Goal: Task Accomplishment & Management: Complete application form

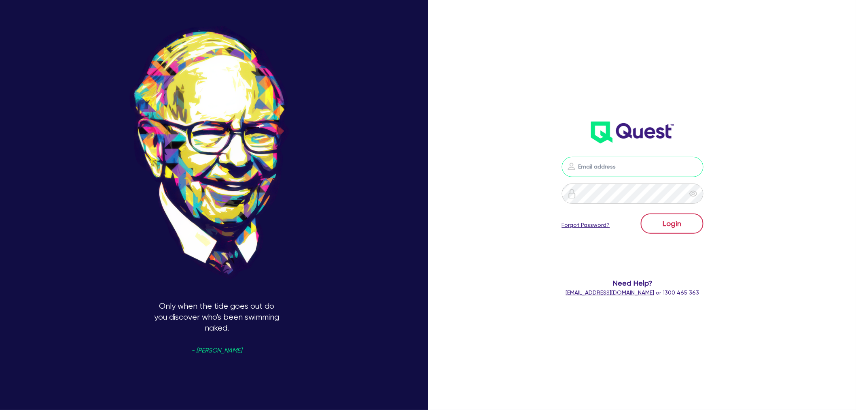
type input "shae.draper+broker@quest.finance"
click at [665, 219] on button "Login" at bounding box center [672, 223] width 63 height 20
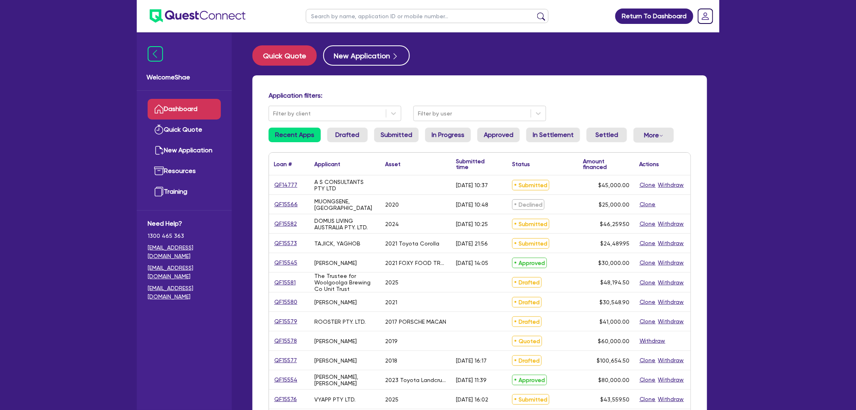
click at [335, 18] on input "text" at bounding box center [427, 16] width 243 height 14
paste input "QF15568"
type input "QF15568"
click at [535, 12] on button "submit" at bounding box center [541, 17] width 13 height 11
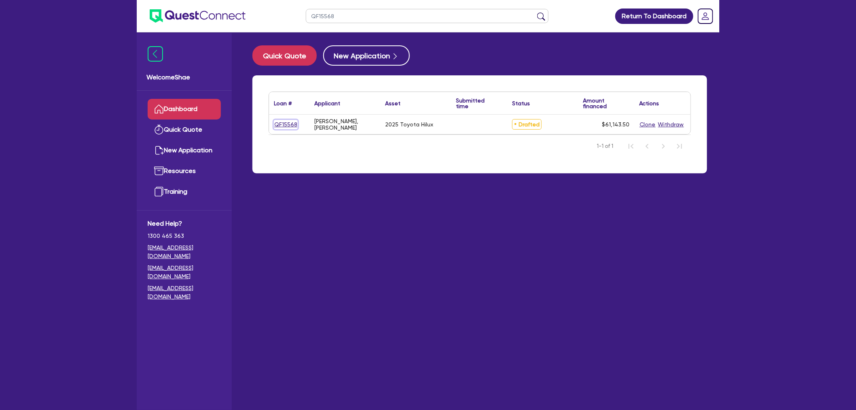
click at [288, 123] on link "QF15568" at bounding box center [286, 124] width 24 height 9
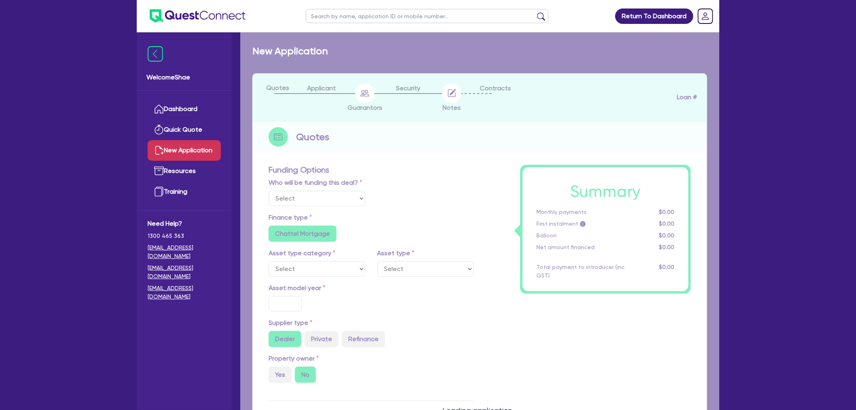
select select "Other"
select select "CARS_AND_LIGHT_TRUCKS"
type input "2025"
type input "66,000"
type input "6,600"
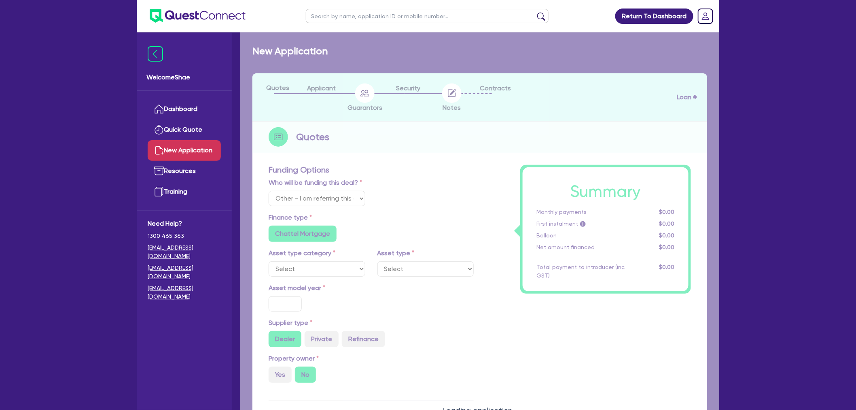
type input "20"
type input "13,200"
type input "5.5"
type input "3,362.89"
radio input "false"
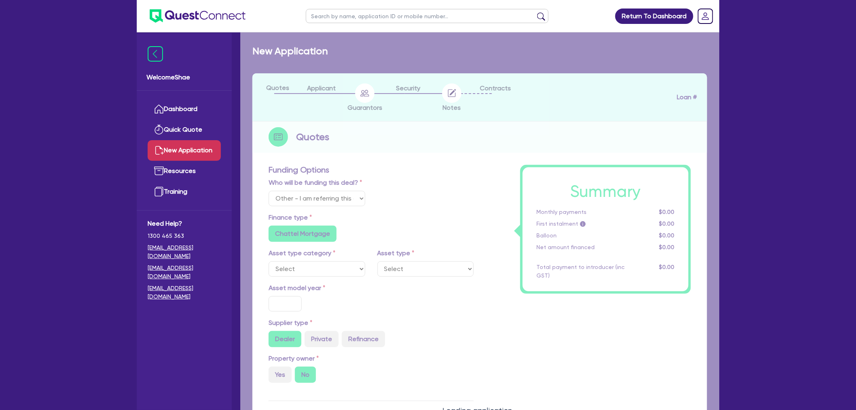
type input "6.85"
radio input "false"
type input "990"
radio input "true"
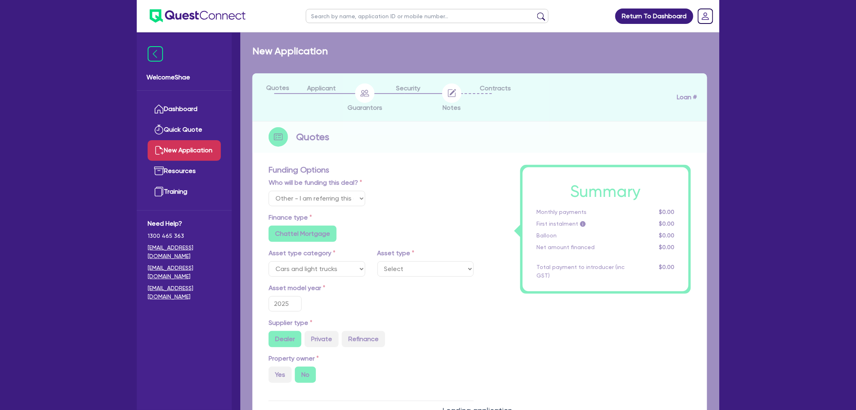
select select "PASSENGER_VEHICLES"
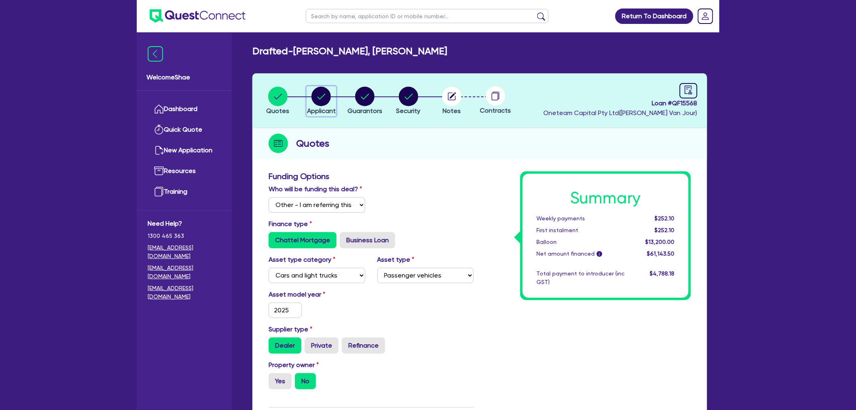
click at [328, 99] on circle "button" at bounding box center [321, 96] width 19 height 19
select select "SOLE_TRADER"
select select "BUILDING_CONSTRUCTION"
select select "TRADES_SERVICES_CONSUMERS"
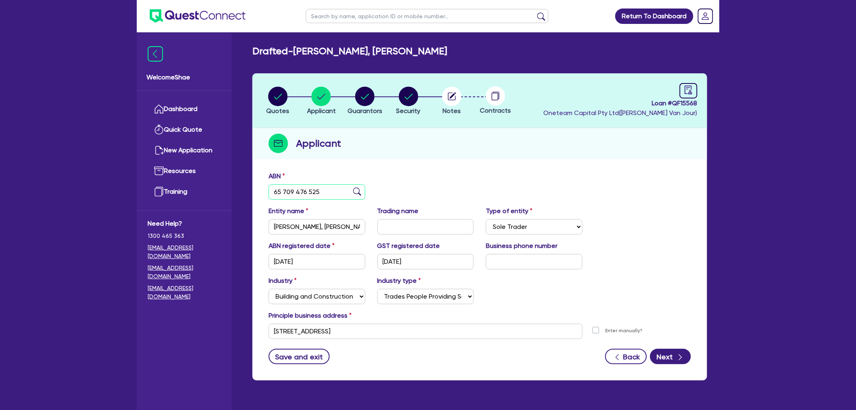
drag, startPoint x: 319, startPoint y: 193, endPoint x: 248, endPoint y: 191, distance: 70.9
click at [248, 191] on div "Quotes Applicant Guarantors Security Notes Contracts Loan # QF15568 Oneteam Cap…" at bounding box center [479, 231] width 467 height 316
click at [460, 107] on span "Notes" at bounding box center [452, 111] width 18 height 8
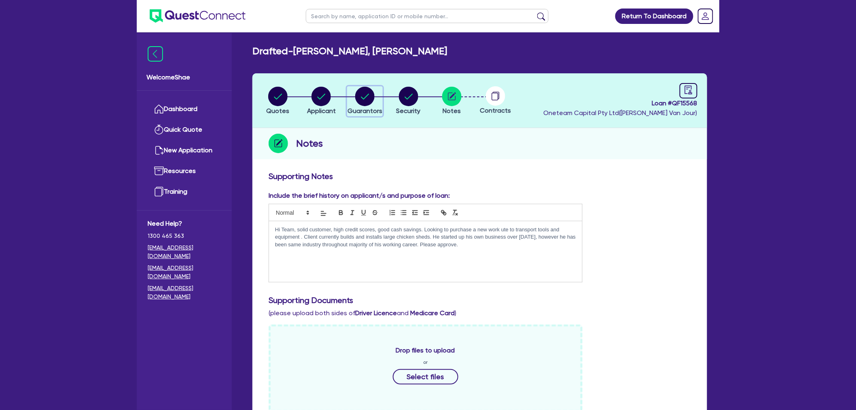
click at [372, 103] on icon "button" at bounding box center [364, 96] width 19 height 19
select select "MR"
select select "NSW"
select select "DE_FACTO"
select select "CASH"
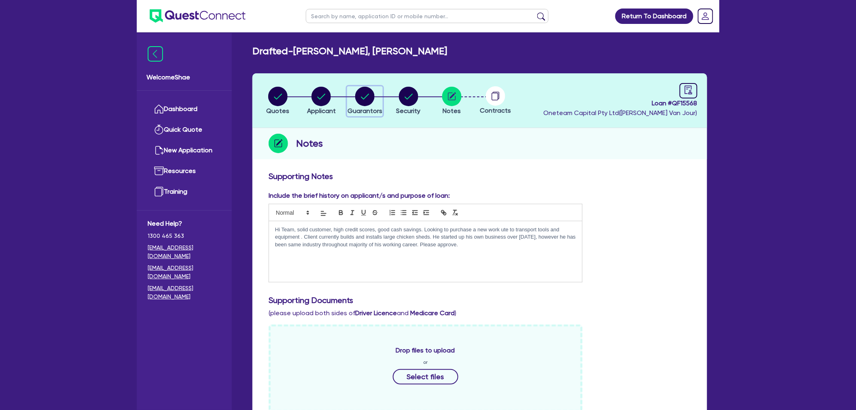
select select "VEHICLE"
select select "CREDIT_CARD"
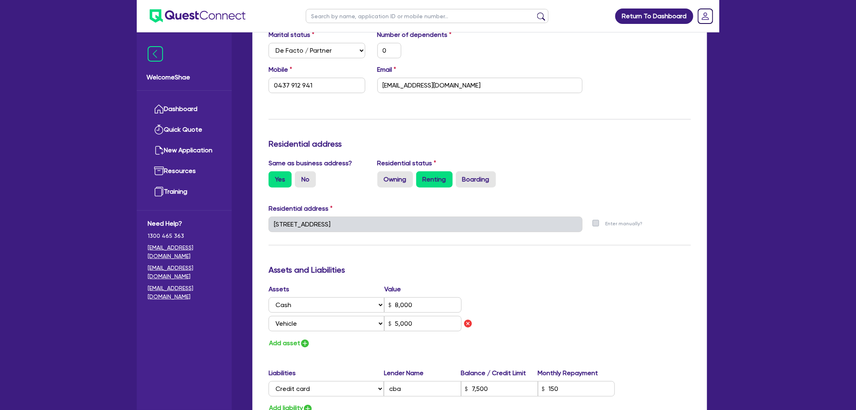
scroll to position [270, 0]
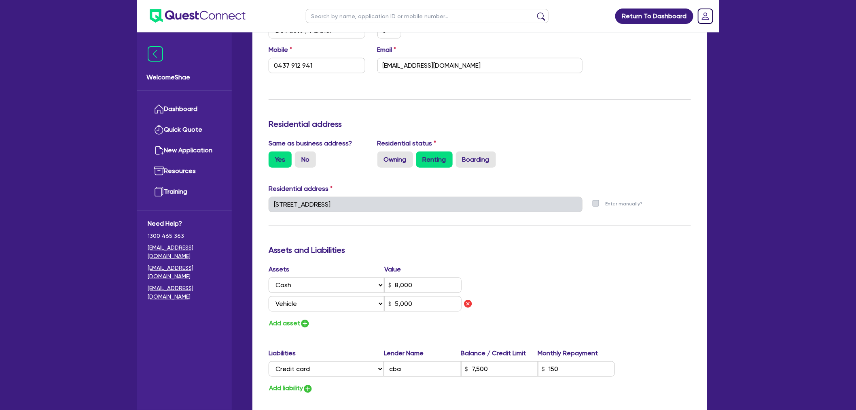
click at [229, 198] on div "Welcome Shae Dashboard Quick Quote New Application Ref Company Ref Salesperson …" at bounding box center [428, 211] width 583 height 963
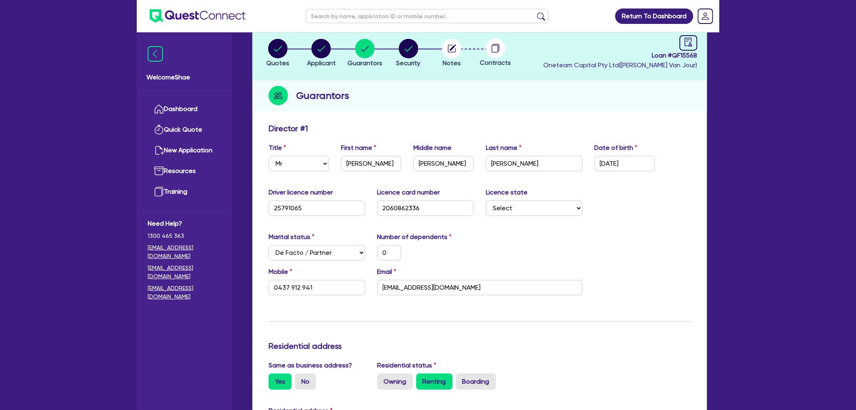
scroll to position [0, 0]
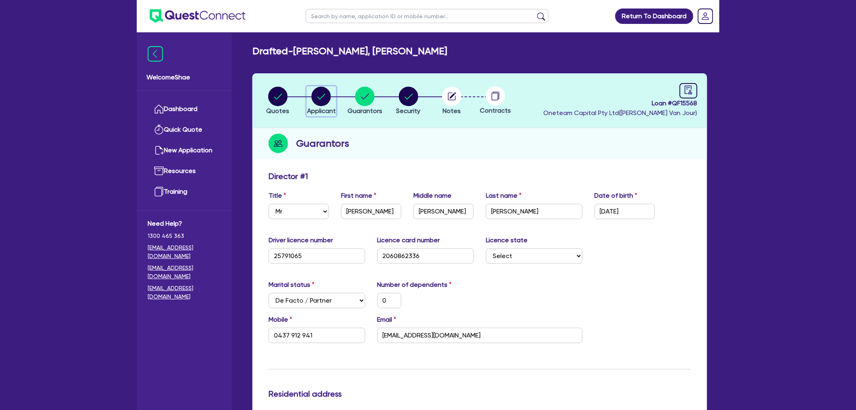
click at [319, 104] on circle "button" at bounding box center [321, 96] width 19 height 19
select select "SOLE_TRADER"
select select "BUILDING_CONSTRUCTION"
select select "TRADES_SERVICES_CONSUMERS"
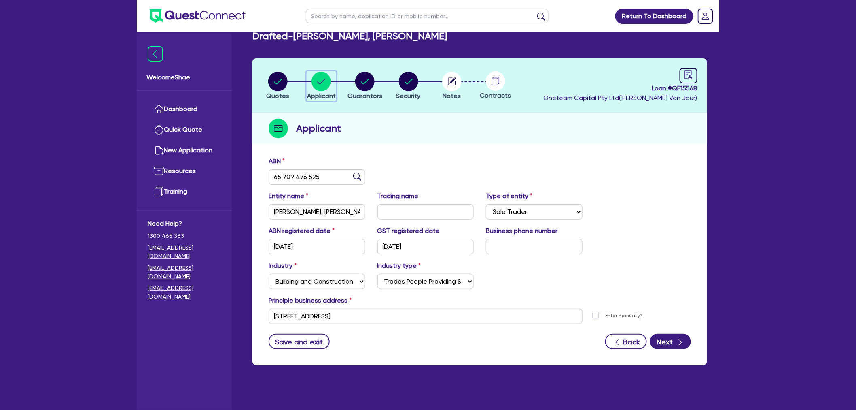
scroll to position [32, 0]
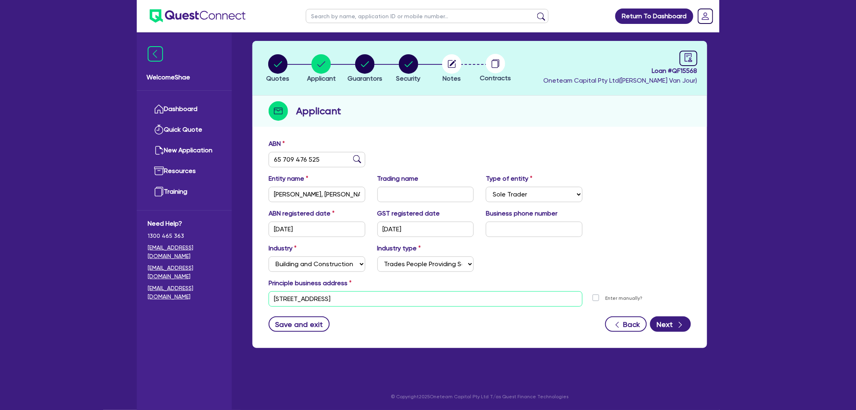
drag, startPoint x: 345, startPoint y: 297, endPoint x: 217, endPoint y: 308, distance: 128.4
click at [217, 308] on div "Welcome Shae Dashboard Quick Quote New Application Ref Company Ref Salesperson …" at bounding box center [428, 189] width 583 height 442
drag, startPoint x: 389, startPoint y: 297, endPoint x: 349, endPoint y: 297, distance: 40.1
click at [349, 297] on input "unit 1 24 Crossingham St Canton Beach NSW 2263" at bounding box center [426, 298] width 314 height 15
click at [403, 70] on circle "button" at bounding box center [408, 63] width 19 height 19
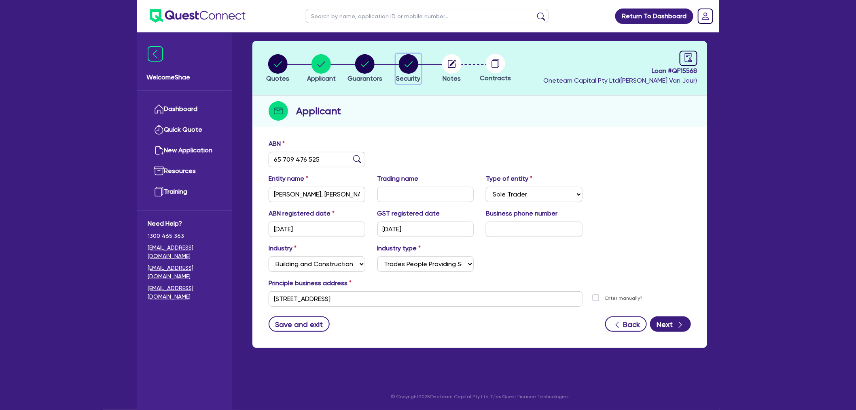
select select "CARS_AND_LIGHT_TRUCKS"
select select "PASSENGER_VEHICLES"
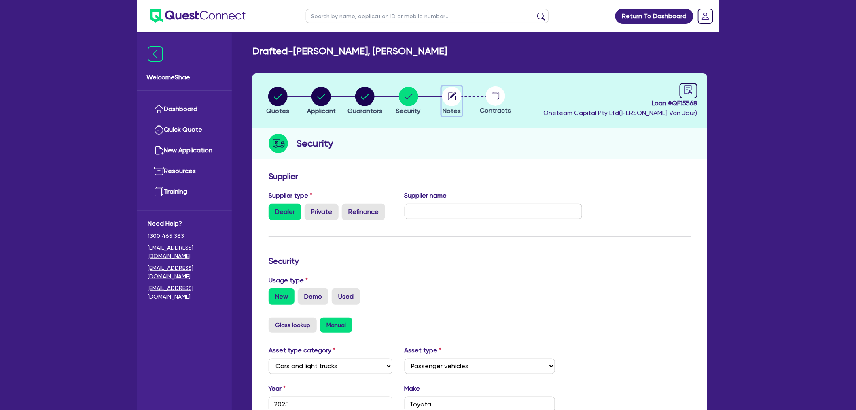
drag, startPoint x: 456, startPoint y: 89, endPoint x: 465, endPoint y: 98, distance: 13.2
click at [456, 89] on circle "button" at bounding box center [451, 96] width 19 height 19
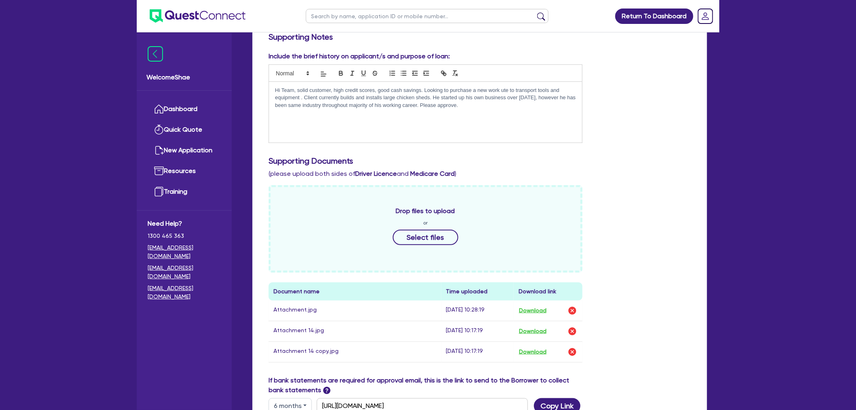
scroll to position [225, 0]
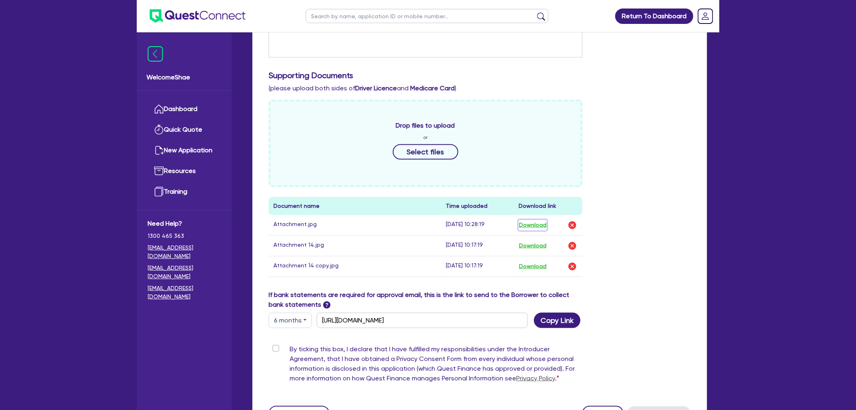
click at [540, 221] on button "Download" at bounding box center [533, 225] width 28 height 11
click at [539, 244] on button "Download" at bounding box center [533, 245] width 28 height 11
click at [537, 265] on button "Download" at bounding box center [533, 266] width 28 height 11
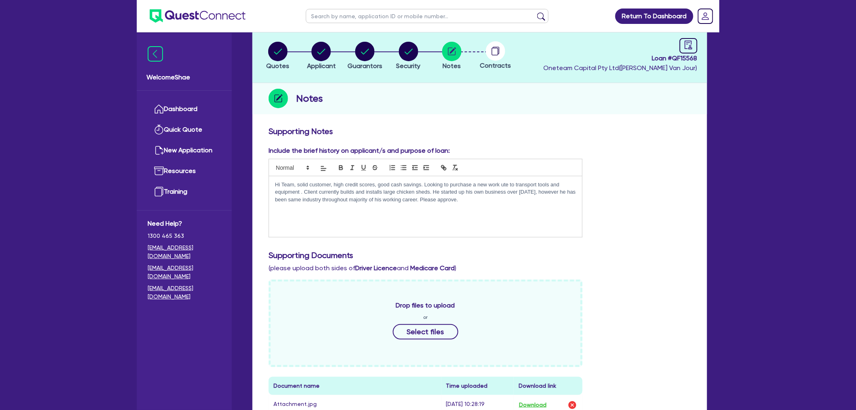
scroll to position [0, 0]
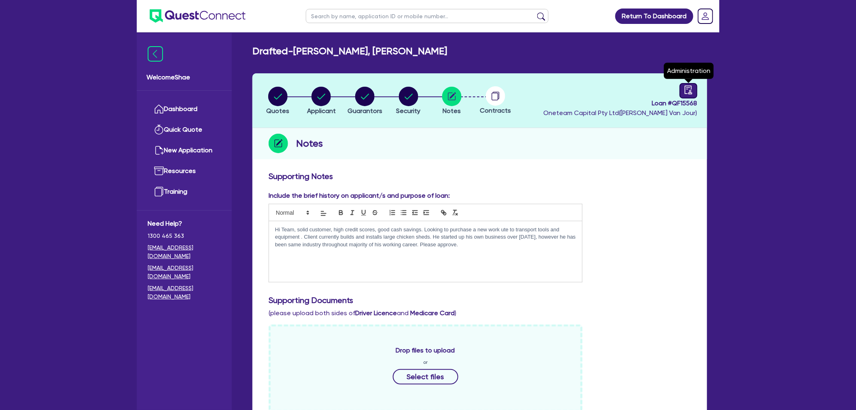
click at [690, 88] on icon "audit" at bounding box center [688, 89] width 9 height 9
select select "DRAFTED_NEW"
select select "Other"
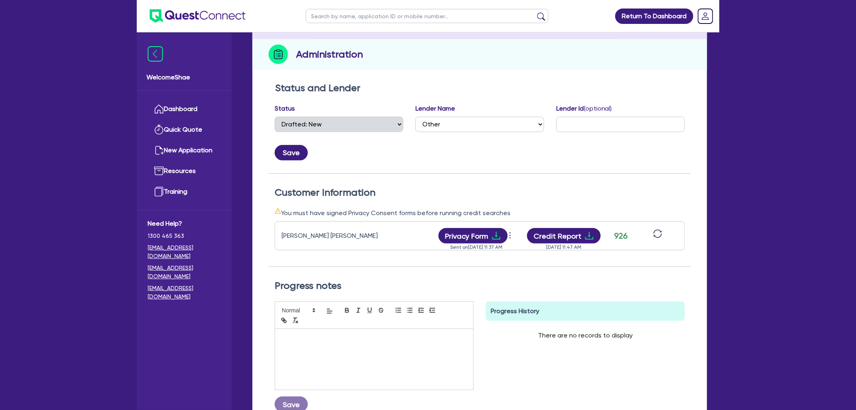
scroll to position [90, 0]
click at [486, 235] on button "Privacy Form" at bounding box center [474, 234] width 70 height 15
drag, startPoint x: 25, startPoint y: 229, endPoint x: 101, endPoint y: 203, distance: 80.1
click at [25, 229] on div "Return To Dashboard Edit Profile Logout Welcome Shae Dashboard Quick Quote New …" at bounding box center [428, 203] width 856 height 586
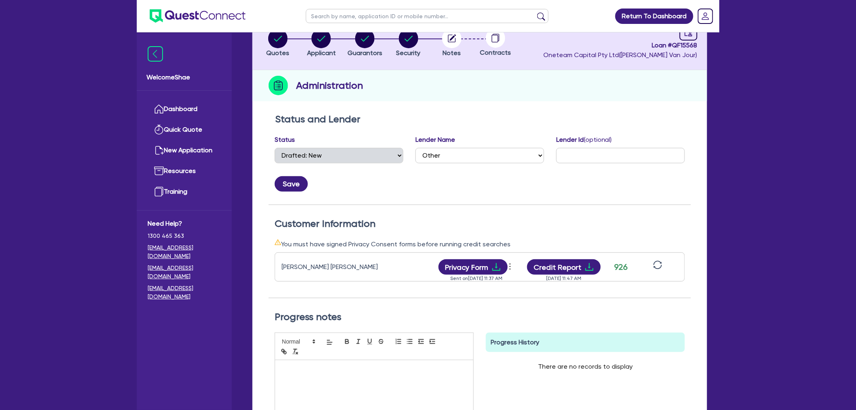
scroll to position [0, 0]
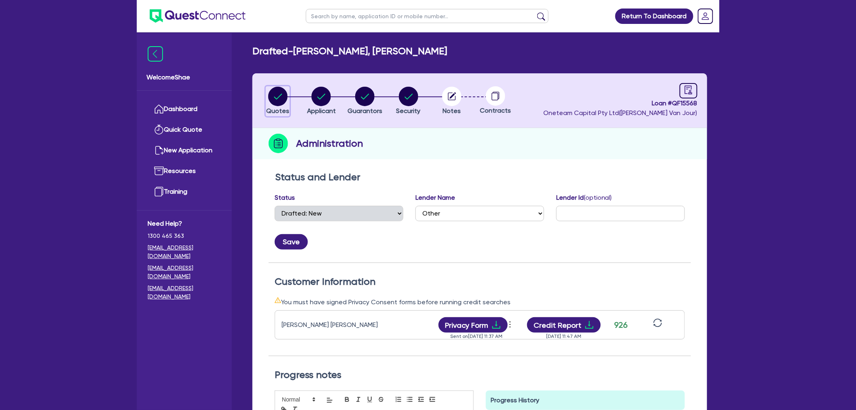
click at [284, 92] on circle "button" at bounding box center [277, 96] width 19 height 19
select select "Other"
select select "CARS_AND_LIGHT_TRUCKS"
select select "PASSENGER_VEHICLES"
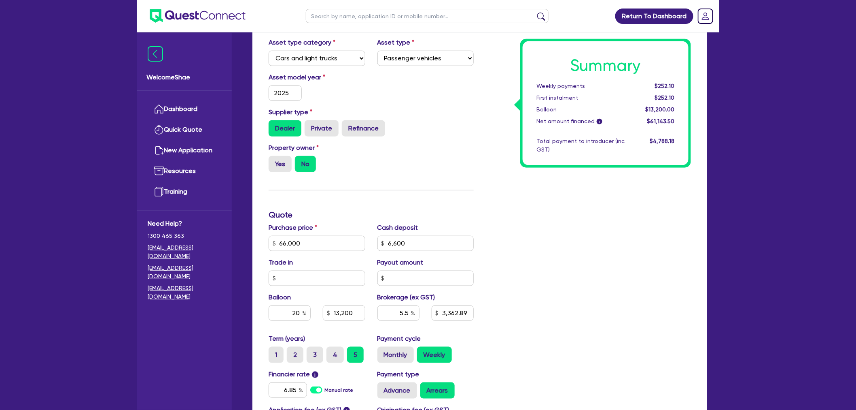
scroll to position [225, 0]
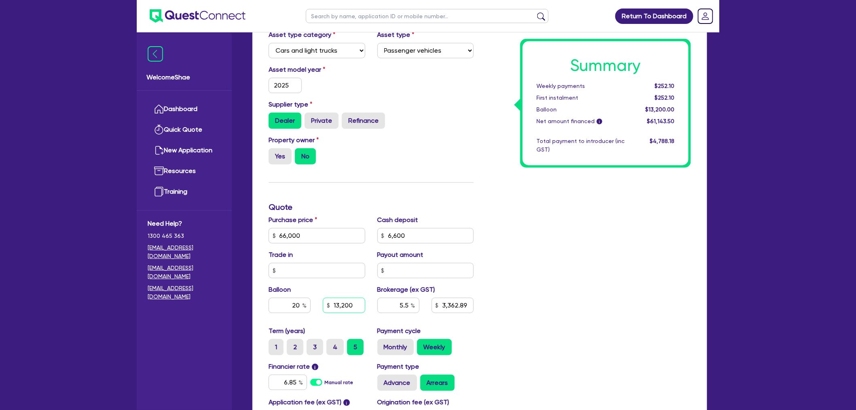
click at [340, 302] on input "13,200" at bounding box center [344, 304] width 42 height 15
type input "66,000"
type input "6,600"
type input "13,200"
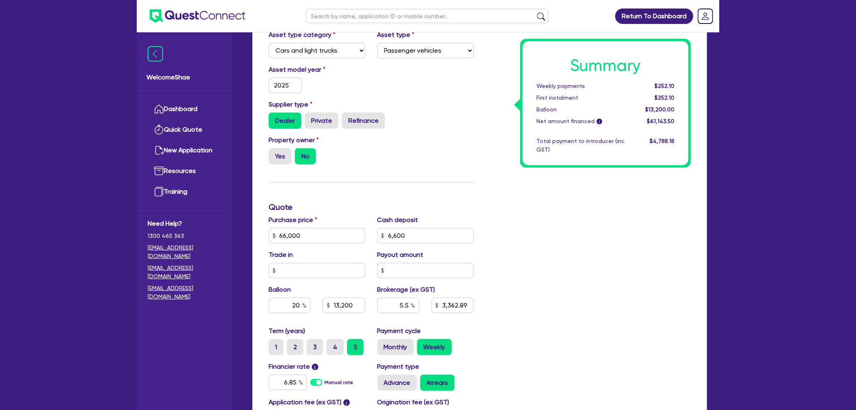
type input "3,362.89"
click at [548, 280] on div "Summary Weekly payments $252.10 First instalment $252.10 Balloon $13,200.00 Net…" at bounding box center [588, 207] width 217 height 521
type input "66,000"
type input "6,600"
type input "13,200"
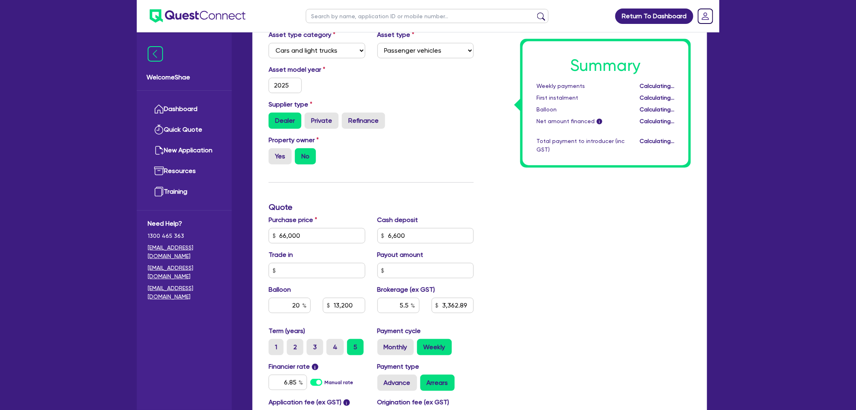
type input "3,362.89"
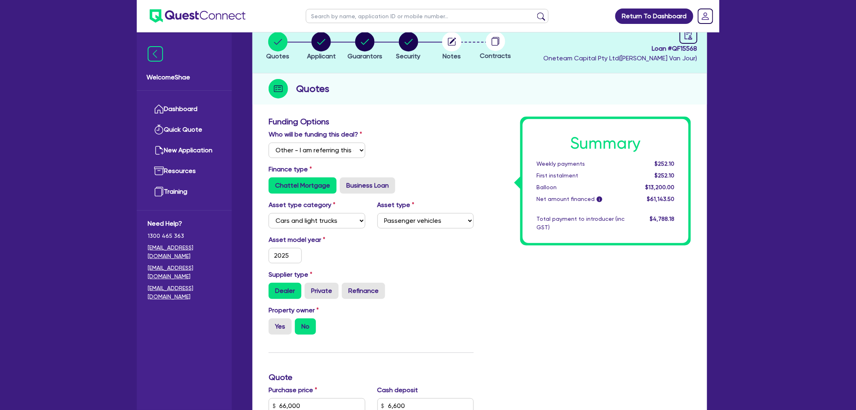
scroll to position [0, 0]
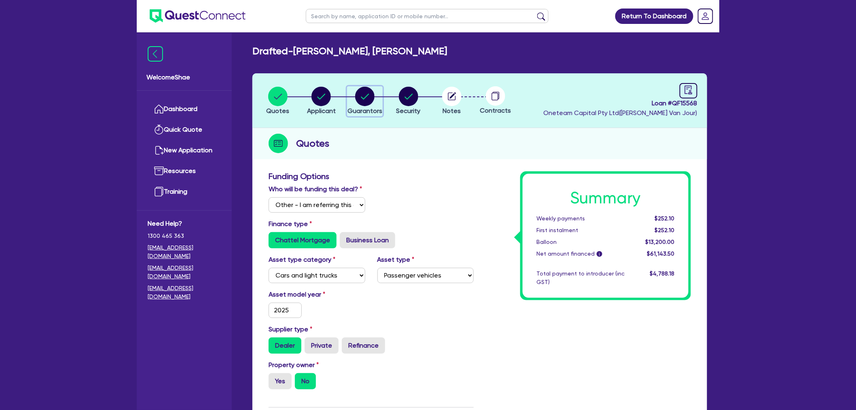
click at [369, 98] on circle "button" at bounding box center [364, 96] width 19 height 19
select select "MR"
select select "NSW"
select select "DE_FACTO"
select select "CASH"
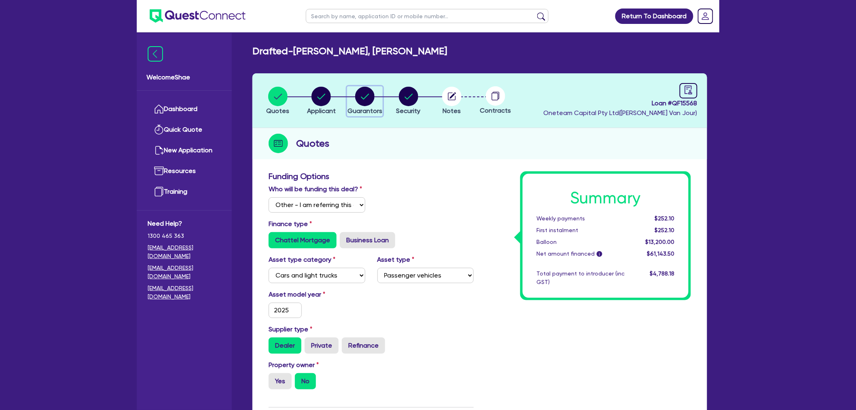
select select "VEHICLE"
select select "CREDIT_CARD"
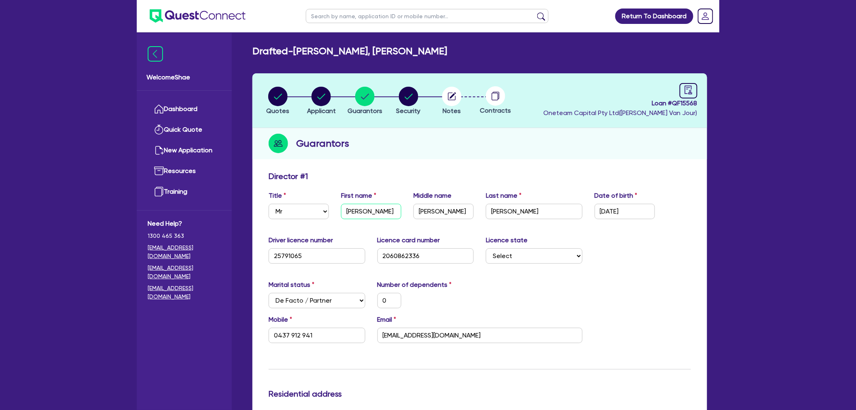
click at [357, 212] on input "Andrew" at bounding box center [371, 211] width 60 height 15
click at [424, 210] on input "Ryan" at bounding box center [444, 211] width 60 height 15
click at [507, 207] on input "Normington" at bounding box center [534, 211] width 97 height 15
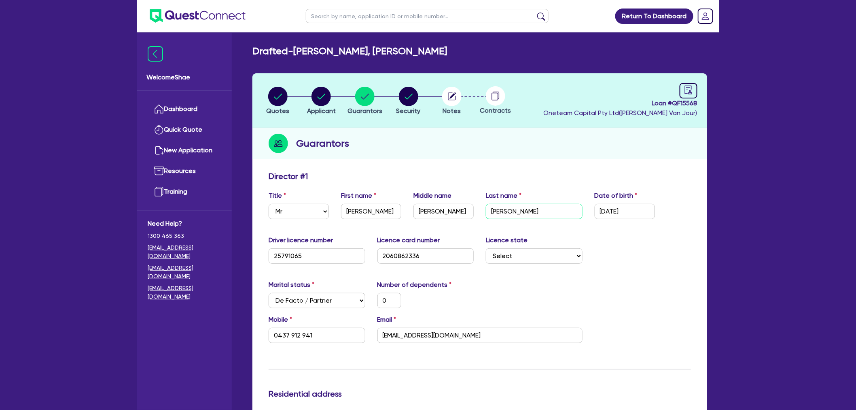
click at [507, 207] on input "Normington" at bounding box center [534, 211] width 97 height 15
click at [421, 337] on input "andrewnormington1111@gmail.com" at bounding box center [480, 334] width 205 height 15
drag, startPoint x: 337, startPoint y: 335, endPoint x: 224, endPoint y: 335, distance: 113.3
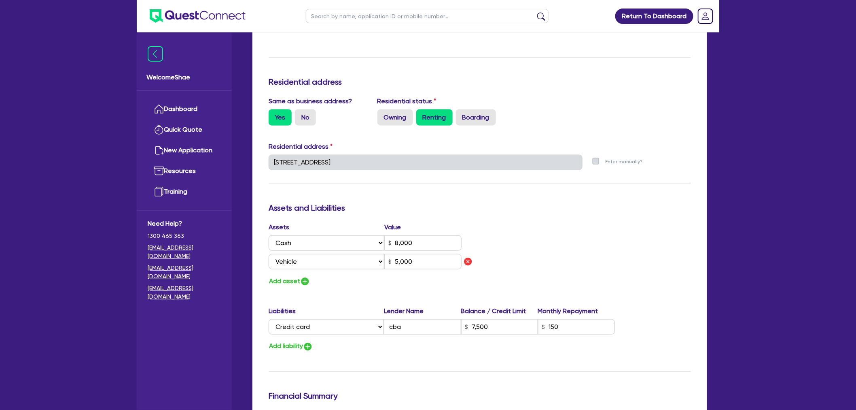
scroll to position [314, 0]
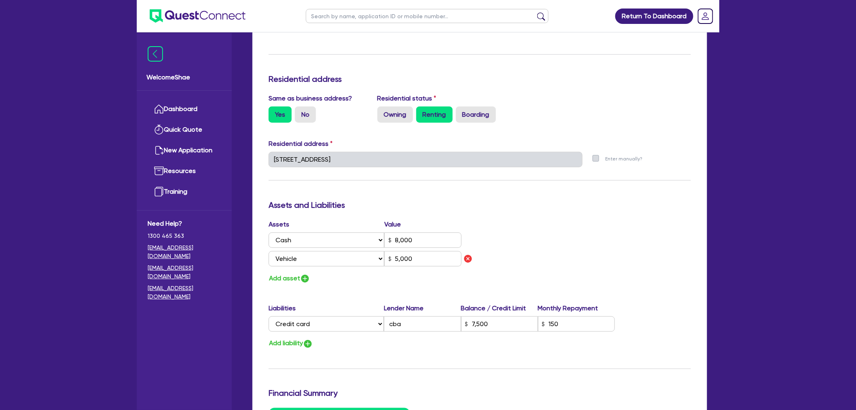
drag, startPoint x: 786, startPoint y: 270, endPoint x: 730, endPoint y: 278, distance: 56.8
click at [786, 270] on div "Return To Dashboard Edit Profile Logout Welcome Shae Dashboard Quick Quote New …" at bounding box center [428, 167] width 856 height 963
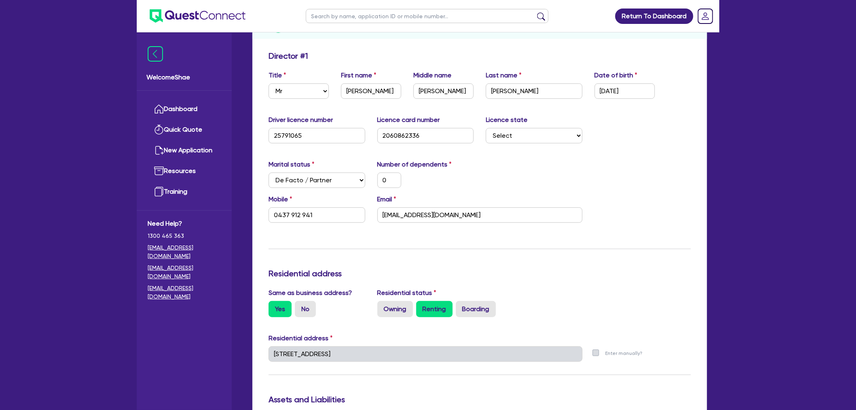
scroll to position [225, 0]
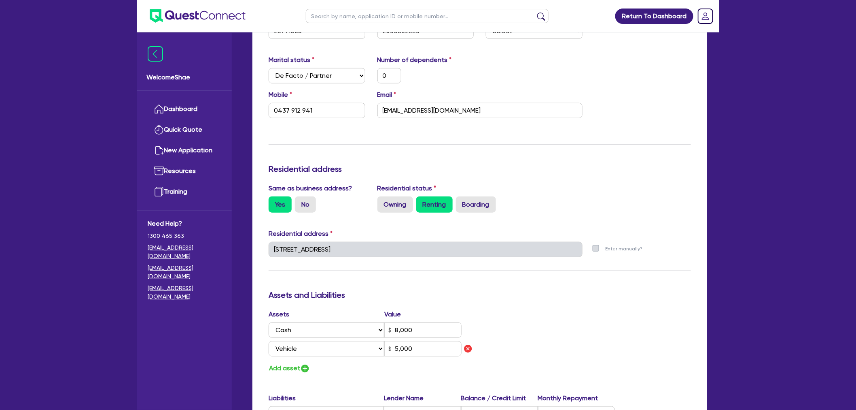
click at [253, 252] on div "Update residential status for Director #1 Boarding is only acceptable when the …" at bounding box center [480, 316] width 455 height 747
drag, startPoint x: 109, startPoint y: 373, endPoint x: 204, endPoint y: 304, distance: 116.7
click at [109, 373] on div "Return To Dashboard Edit Profile Logout Welcome Shae Dashboard Quick Quote New …" at bounding box center [428, 256] width 856 height 963
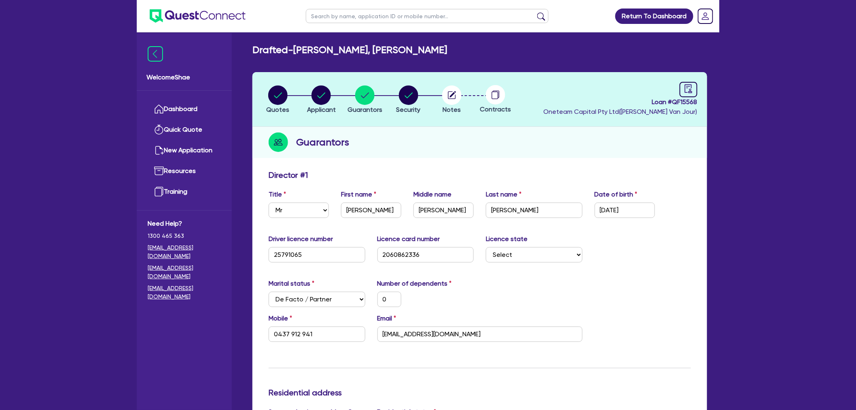
scroll to position [0, 0]
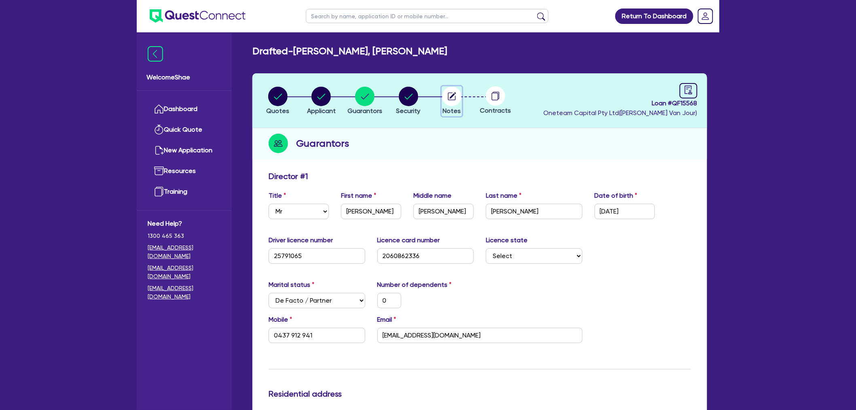
click at [448, 96] on circle "button" at bounding box center [451, 96] width 19 height 19
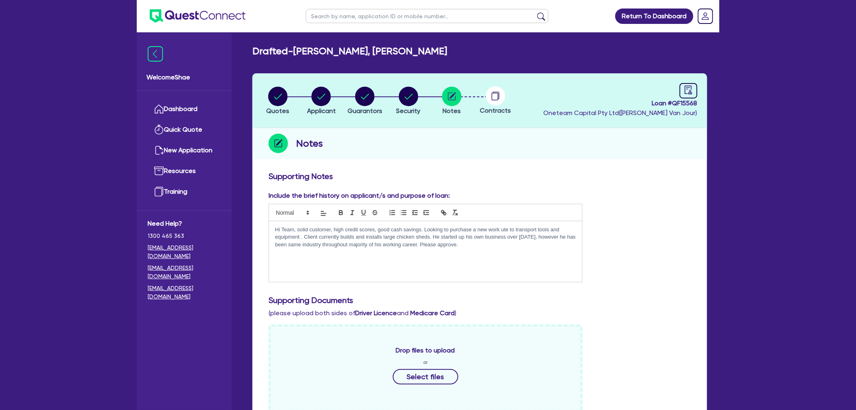
drag, startPoint x: 270, startPoint y: 228, endPoint x: 488, endPoint y: 243, distance: 217.9
click at [488, 243] on div "Hi Team, solid customer, high credit scores, good cash savings. Looking to purc…" at bounding box center [425, 251] width 313 height 61
copy p "Hi Team, solid customer, high credit scores, good cash savings. Looking to purc…"
drag, startPoint x: 686, startPoint y: 82, endPoint x: 687, endPoint y: 86, distance: 4.1
click at [686, 83] on header "Quotes Applicant Guarantors Security Notes Contracts Loan # QF15568 Oneteam Cap…" at bounding box center [480, 100] width 455 height 55
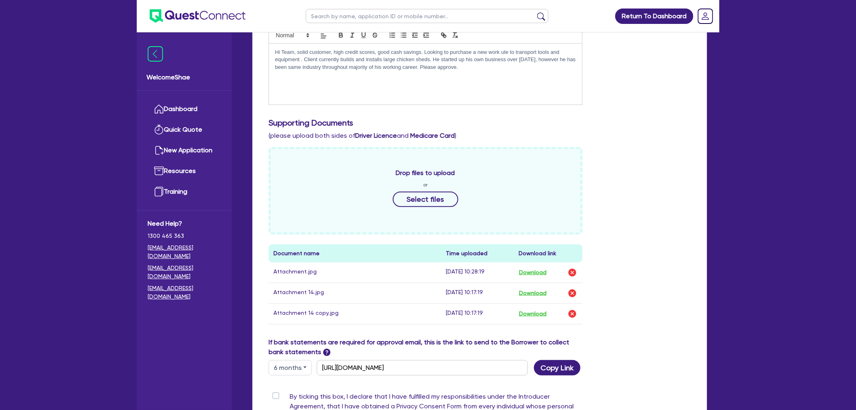
scroll to position [302, 0]
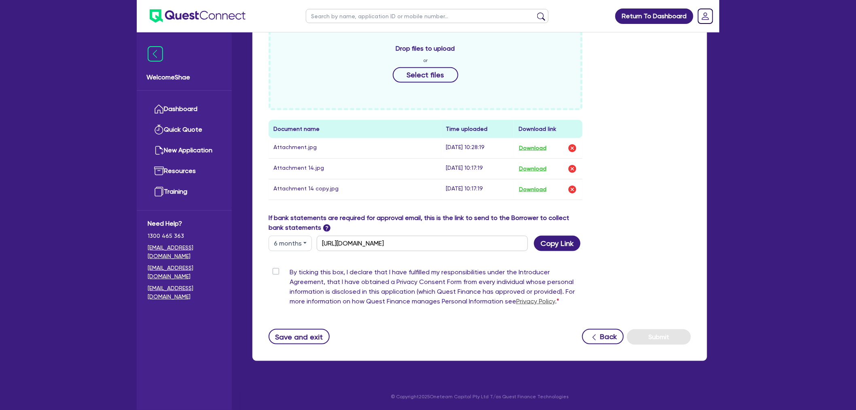
click at [290, 270] on label "By ticking this box, I declare that I have fulfilled my responsibilities under …" at bounding box center [436, 288] width 293 height 42
click at [275, 270] on input "By ticking this box, I declare that I have fulfilled my responsibilities under …" at bounding box center [272, 271] width 6 height 8
checkbox input "true"
click at [680, 335] on button "Submit" at bounding box center [659, 336] width 64 height 15
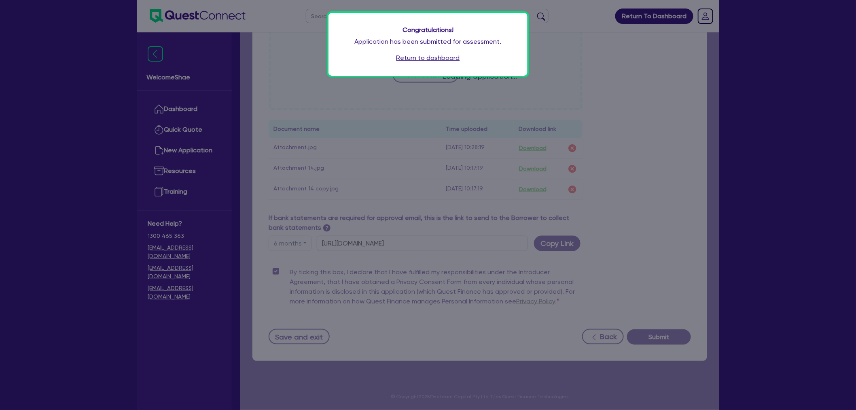
click at [416, 63] on div "Congratulations! Application has been submitted for assessment. Return to dashb…" at bounding box center [428, 44] width 199 height 63
click at [416, 57] on link "Return to dashboard" at bounding box center [429, 58] width 64 height 10
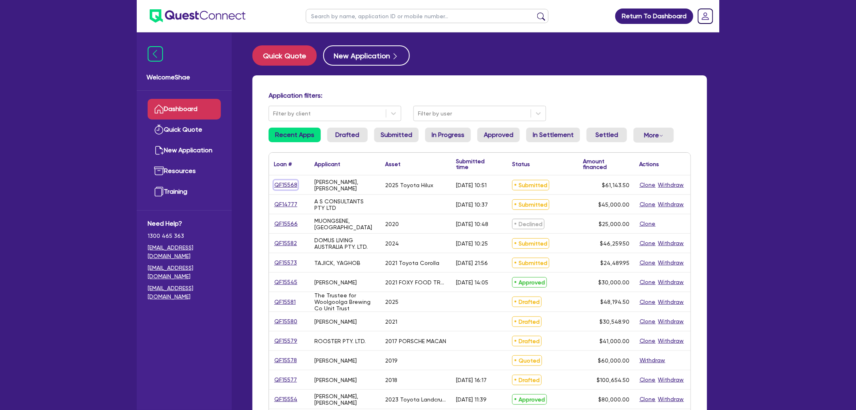
click at [290, 184] on link "QF15568" at bounding box center [286, 184] width 24 height 9
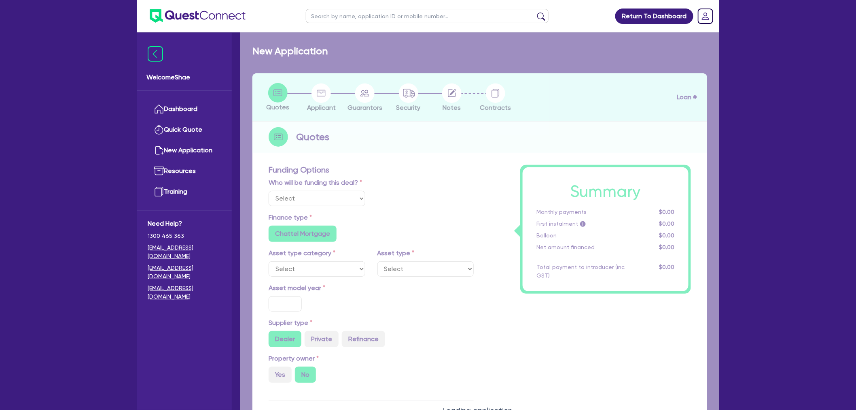
select select "Other"
select select "CARS_AND_LIGHT_TRUCKS"
type input "2025"
type input "66,000"
type input "6,600"
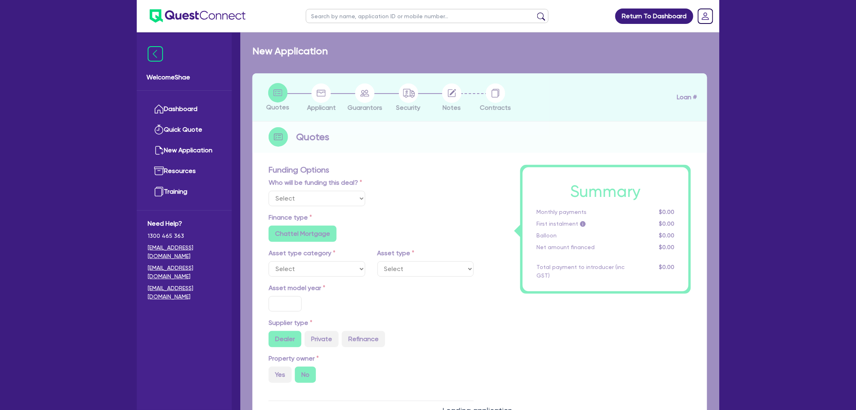
type input "20"
type input "13,200"
type input "5.5"
type input "3,362.89"
radio input "false"
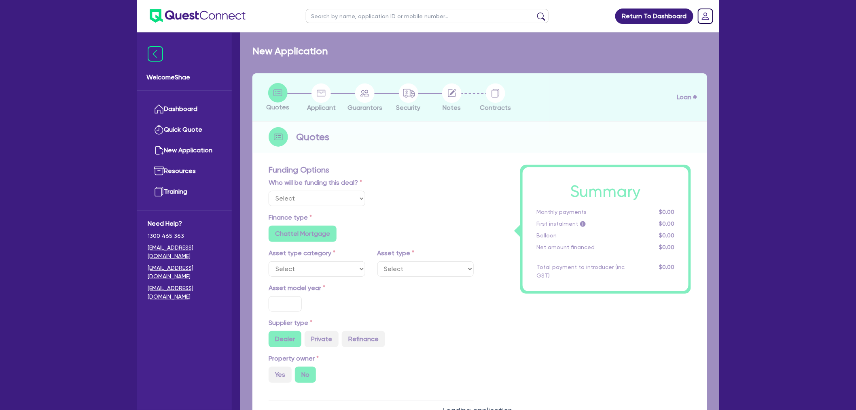
type input "6.85"
radio input "false"
type input "990"
radio input "true"
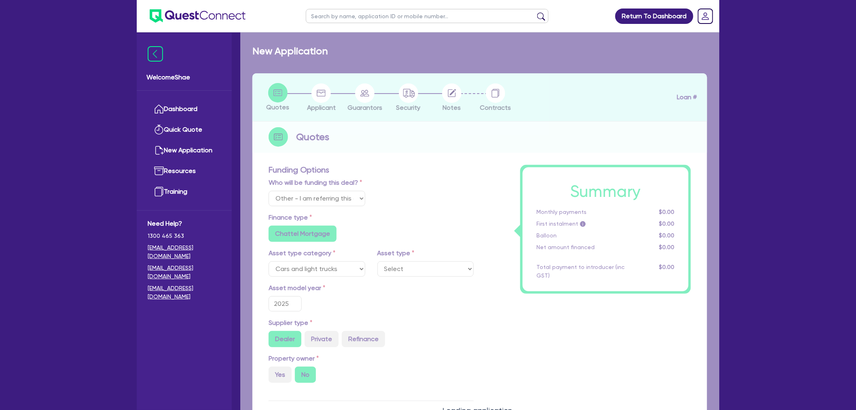
select select "PASSENGER_VEHICLES"
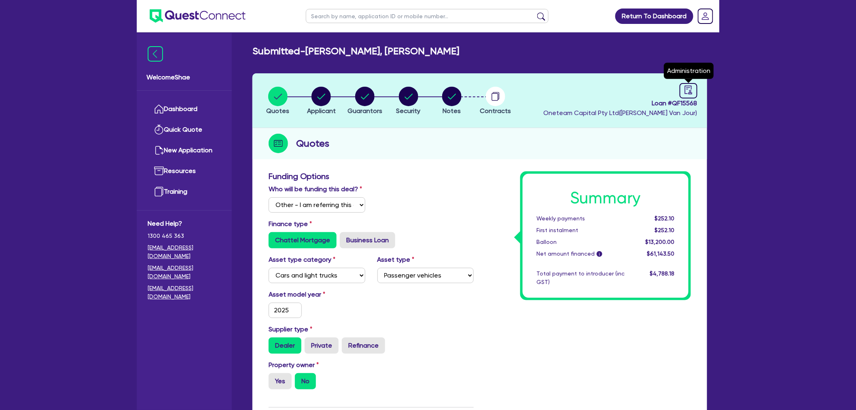
drag, startPoint x: 685, startPoint y: 90, endPoint x: 650, endPoint y: 102, distance: 36.7
click at [686, 90] on icon "audit" at bounding box center [688, 89] width 7 height 8
select select "SUBMITTED_NEW"
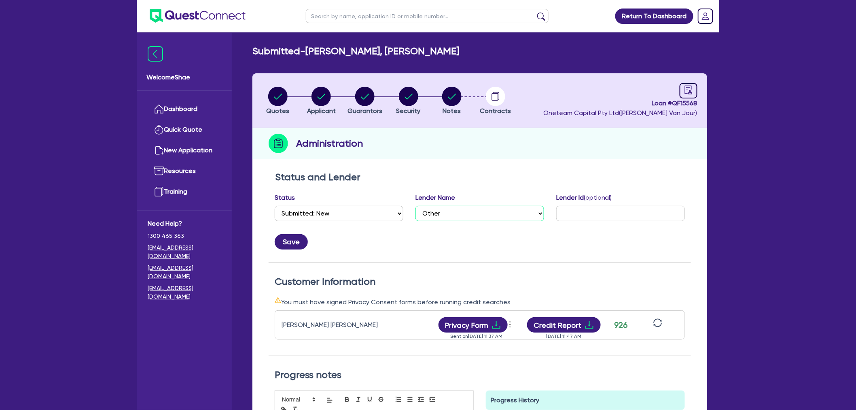
click at [451, 208] on select "Select AAMF AFS Alex Bank Angle Finance Azora Banjo BigStone BOQ Finance Brande…" at bounding box center [480, 213] width 129 height 15
select select "Resimac"
click at [416, 206] on select "Select AAMF AFS Alex Bank Angle Finance Azora Banjo BigStone BOQ Finance Brande…" at bounding box center [480, 213] width 129 height 15
click at [588, 217] on input "text" at bounding box center [620, 213] width 129 height 15
paste input "85155969"
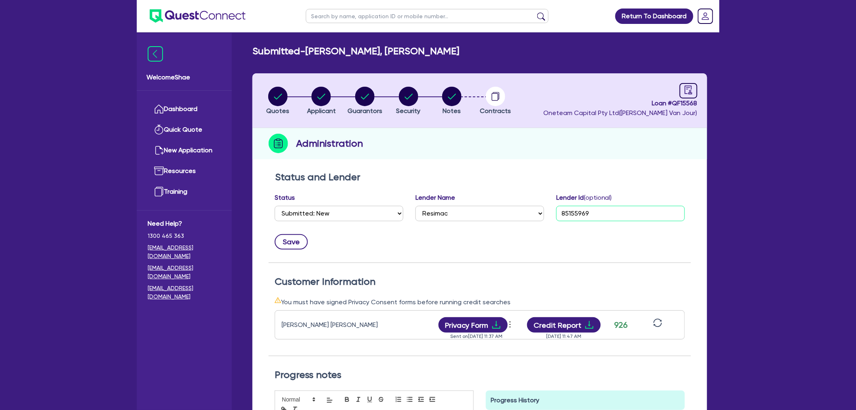
type input "85155969"
click at [297, 246] on button "Save" at bounding box center [291, 241] width 33 height 15
